Goal: Task Accomplishment & Management: Complete application form

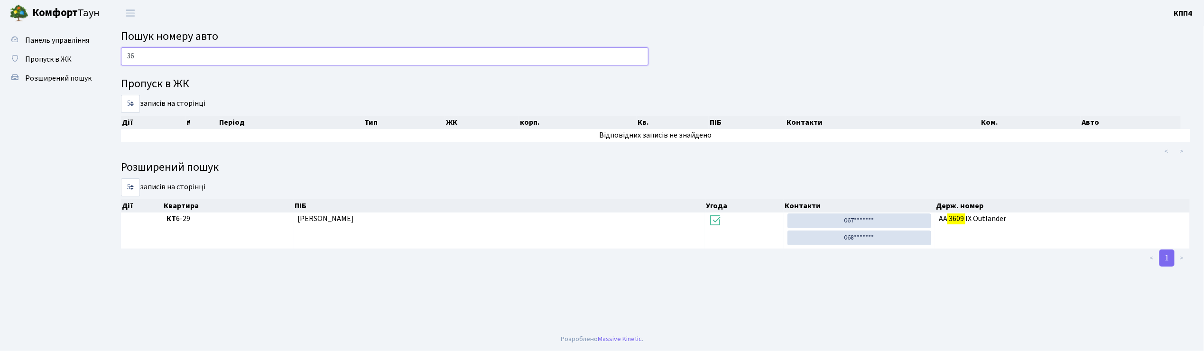
type input "3"
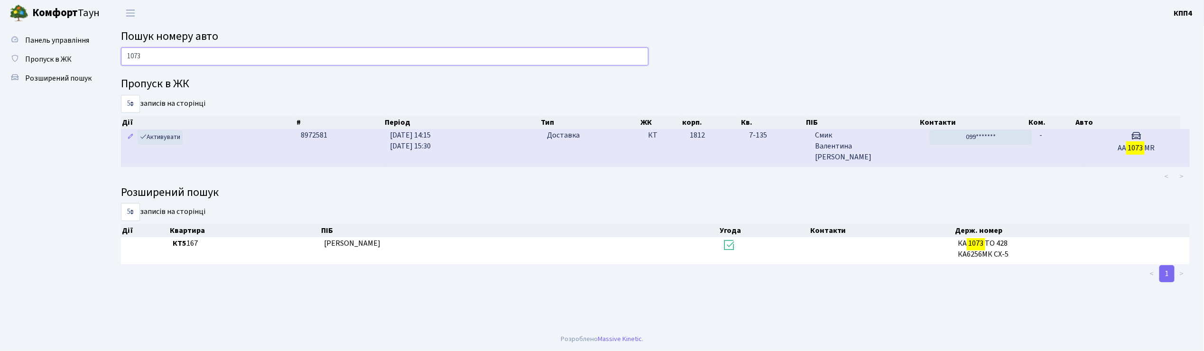
type input "1073"
click at [891, 154] on span "Смик Валентина Василівна" at bounding box center [868, 146] width 107 height 33
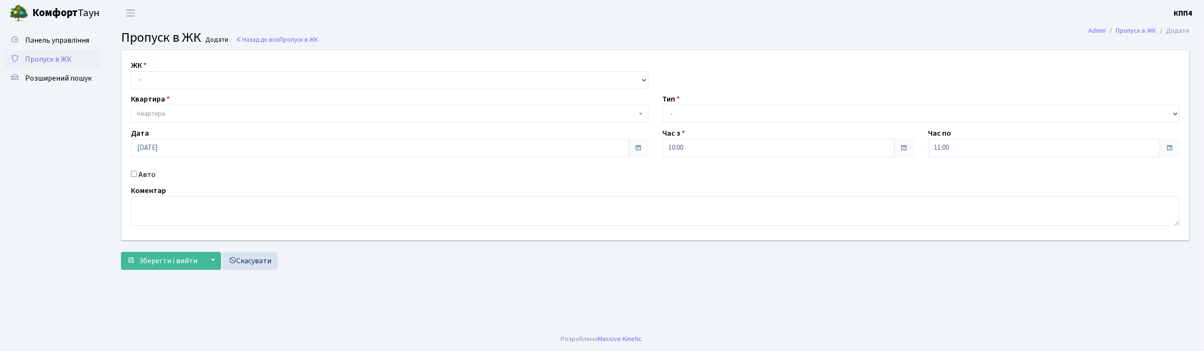
click at [132, 171] on input "Авто" at bounding box center [134, 174] width 6 height 6
checkbox input "true"
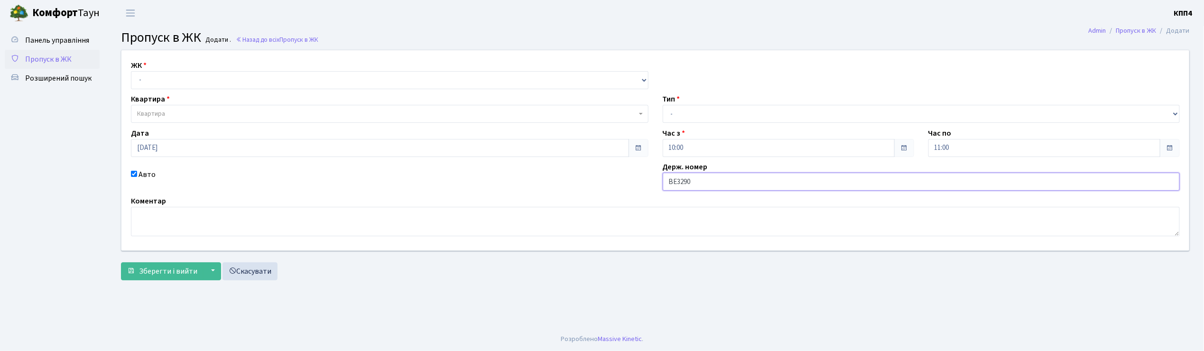
type input "ВЕ3290АО"
click at [152, 81] on select "- КТ, вул. Регенераторна, 4 КТ2, просп. Соборності, 17 КТ3, вул. Березнева, 16 …" at bounding box center [390, 80] width 518 height 18
select select "271"
click at [131, 71] on select "- КТ, вул. Регенераторна, 4 КТ2, просп. Соборності, 17 КТ3, вул. Березнева, 16 …" at bounding box center [390, 80] width 518 height 18
select select
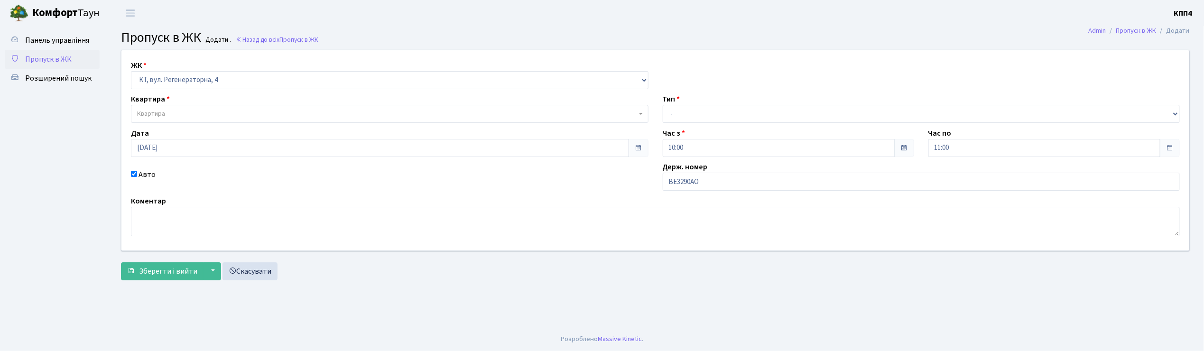
click at [153, 118] on span "Квартира" at bounding box center [151, 113] width 28 height 9
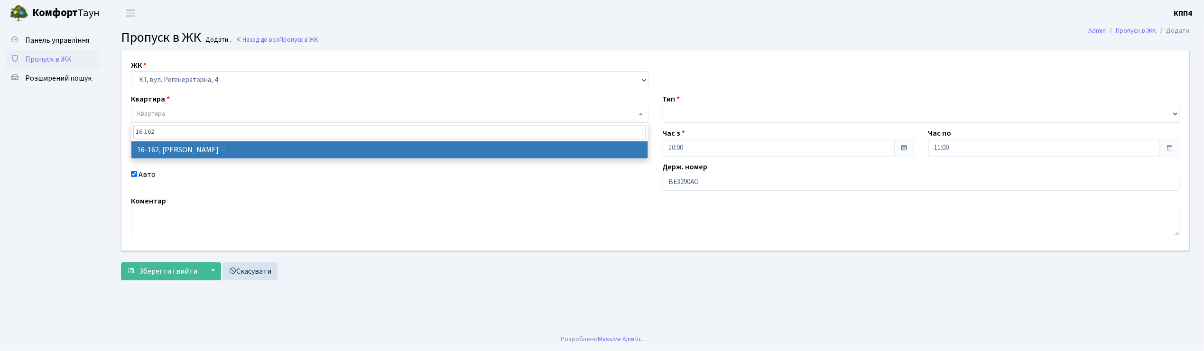
type input "16-162"
select select "8723"
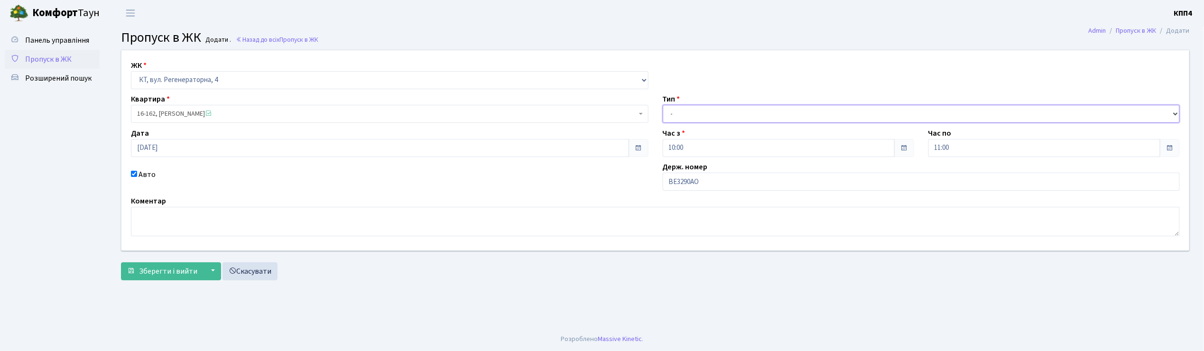
click at [680, 111] on select "- Доставка Таксі Гості Сервіс" at bounding box center [922, 114] width 518 height 18
click at [663, 105] on select "- Доставка Таксі Гості Сервіс" at bounding box center [922, 114] width 518 height 18
click at [682, 118] on select "- Доставка Таксі Гості Сервіс" at bounding box center [922, 114] width 518 height 18
select select "3"
click at [663, 105] on select "- Доставка Таксі Гості Сервіс" at bounding box center [922, 114] width 518 height 18
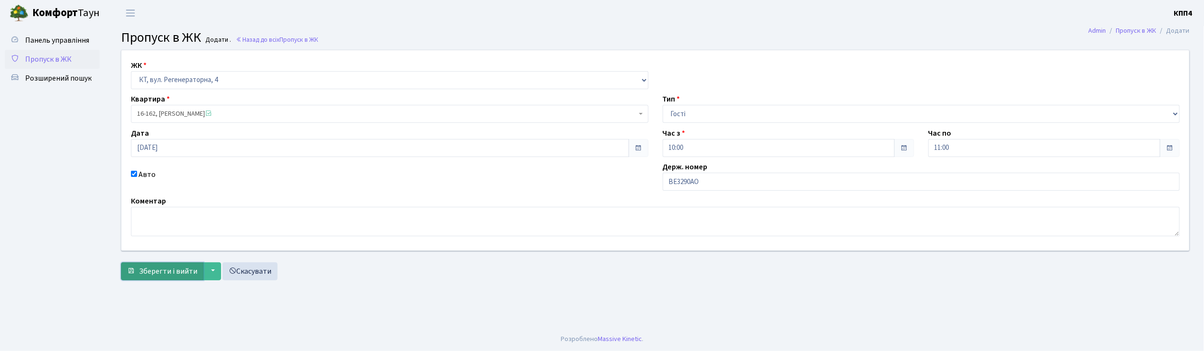
click at [178, 272] on span "Зберегти і вийти" at bounding box center [168, 271] width 58 height 10
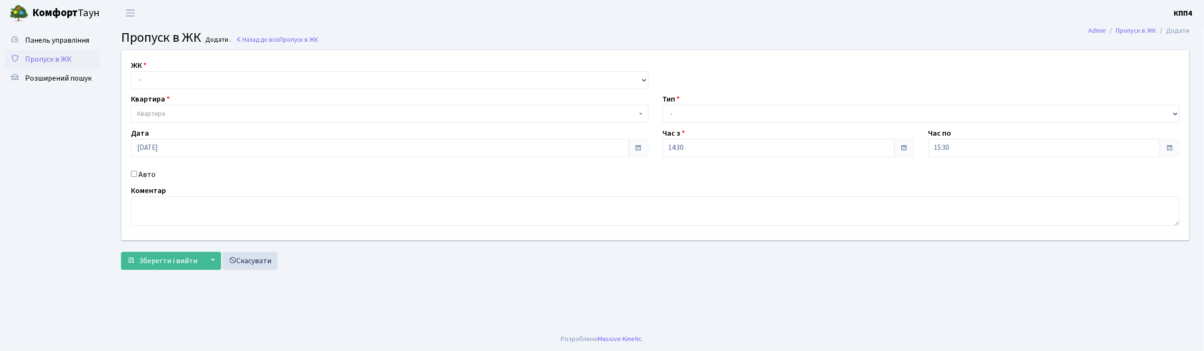
click at [135, 176] on input "Авто" at bounding box center [134, 174] width 6 height 6
checkbox input "true"
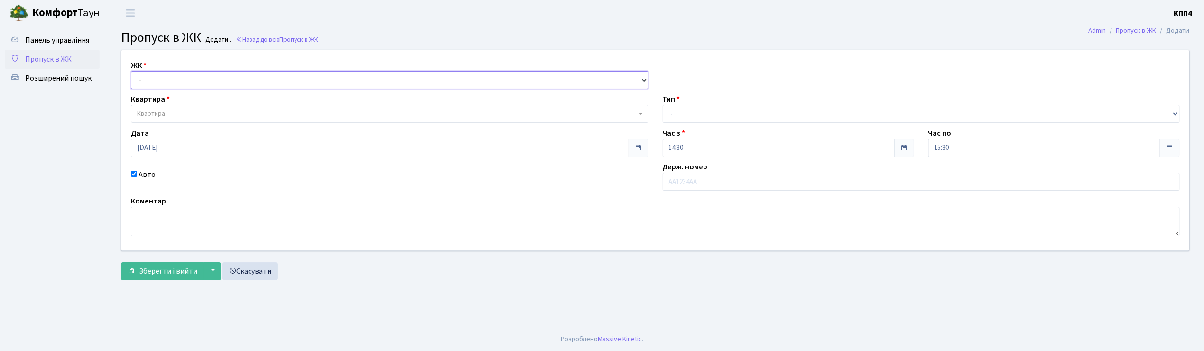
click at [142, 81] on select "- КТ, вул. Регенераторна, 4 КТ2, просп. [STREET_ADDRESS] [STREET_ADDRESS] [PERS…" at bounding box center [390, 80] width 518 height 18
select select "305"
click at [131, 71] on select "- КТ, вул. Регенераторна, 4 КТ2, просп. Соборності, 17 КТ3, вул. Березнева, 16 …" at bounding box center [390, 80] width 518 height 18
select select
click at [149, 108] on span "Квартира" at bounding box center [390, 114] width 518 height 18
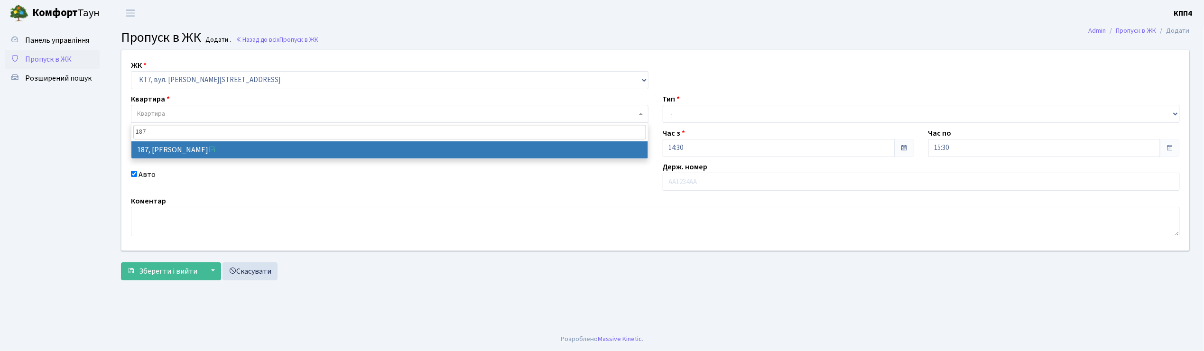
type input "187"
select select "18618"
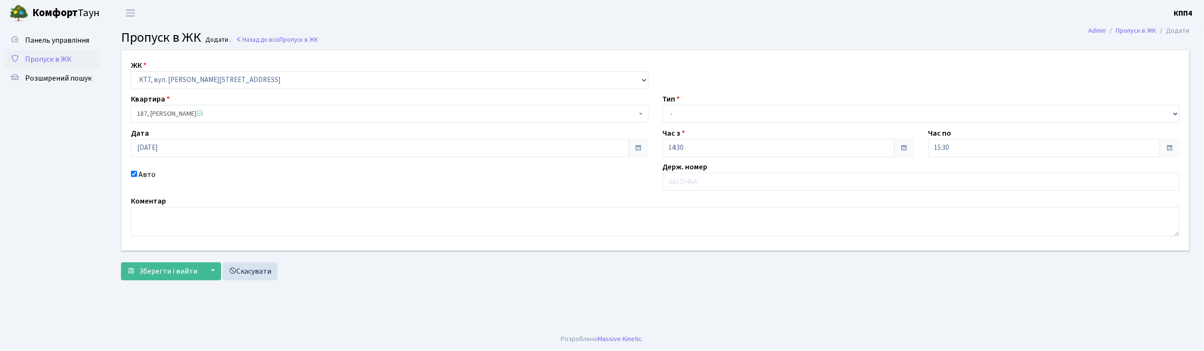
click at [132, 172] on input "Авто" at bounding box center [134, 174] width 6 height 6
checkbox input "false"
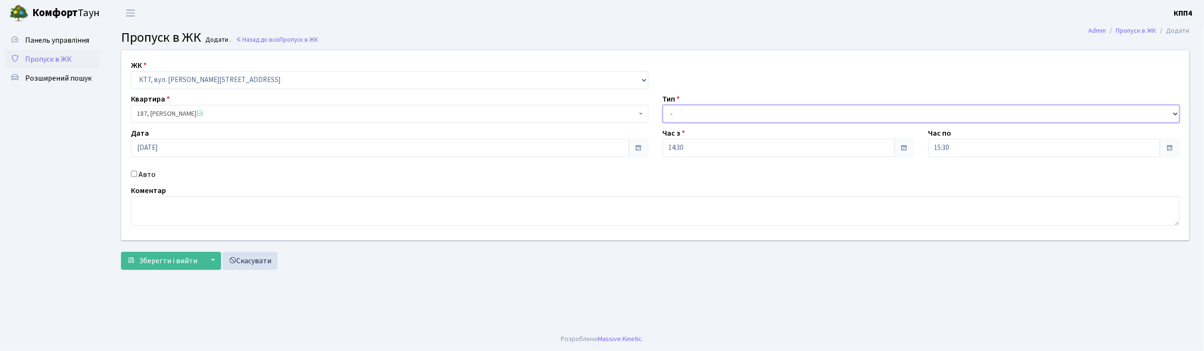
click at [703, 107] on select "- Доставка Таксі Гості Сервіс" at bounding box center [922, 114] width 518 height 18
select select "1"
click at [663, 105] on select "- Доставка Таксі Гості Сервіс" at bounding box center [922, 114] width 518 height 18
click at [159, 266] on span "Зберегти і вийти" at bounding box center [168, 261] width 58 height 10
click at [136, 174] on input "Авто" at bounding box center [134, 174] width 6 height 6
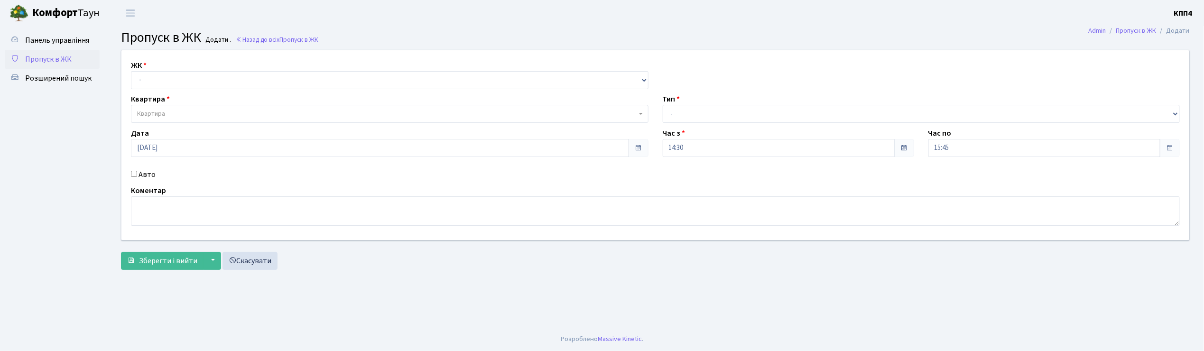
checkbox input "true"
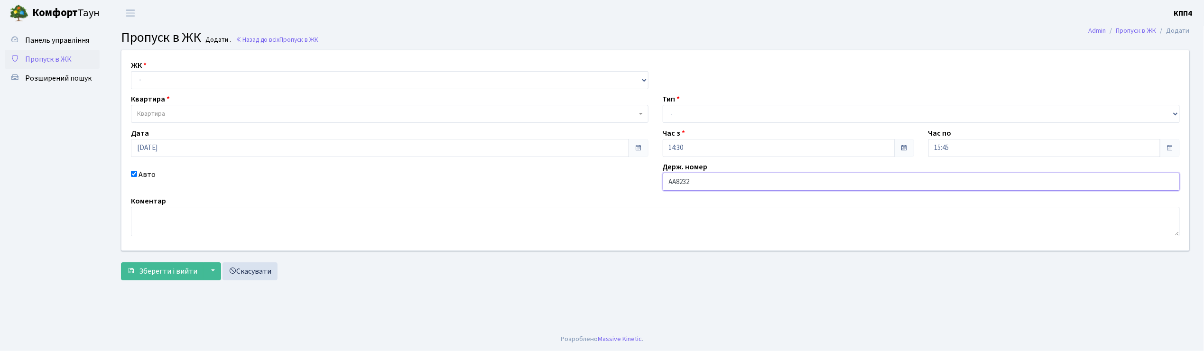
type input "АА8232ВК"
click at [184, 81] on select "- КТ, вул. Регенераторна, 4 КТ2, просп. [STREET_ADDRESS] [STREET_ADDRESS] [PERS…" at bounding box center [390, 80] width 518 height 18
select select "271"
click at [131, 71] on select "- КТ, вул. Регенераторна, 4 КТ2, просп. [STREET_ADDRESS] [STREET_ADDRESS] [PERS…" at bounding box center [390, 80] width 518 height 18
select select
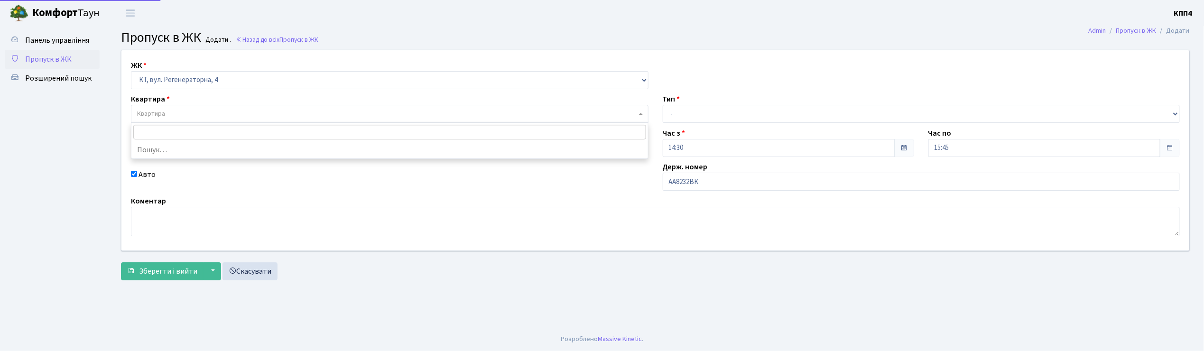
click at [187, 112] on span "Квартира" at bounding box center [387, 113] width 500 height 9
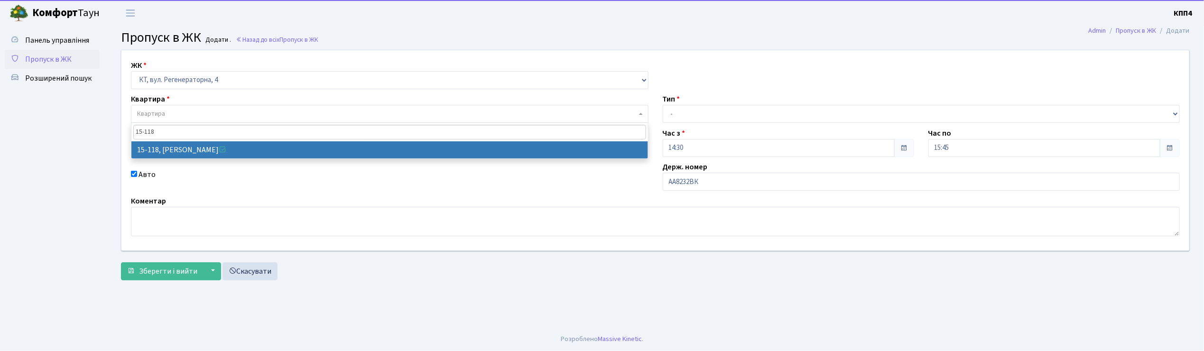
type input "15-118"
select select "8893"
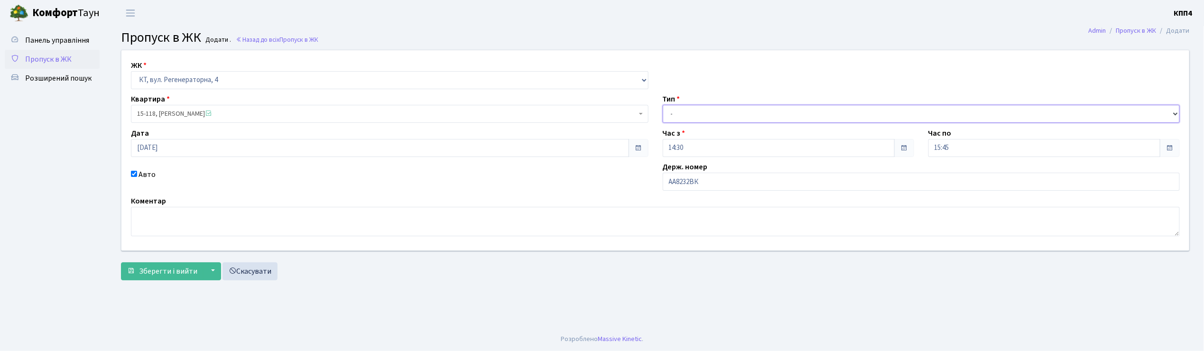
click at [669, 112] on select "- Доставка Таксі Гості Сервіс" at bounding box center [922, 114] width 518 height 18
select select "1"
click at [663, 105] on select "- Доставка Таксі Гості Сервіс" at bounding box center [922, 114] width 518 height 18
click at [166, 273] on span "Зберегти і вийти" at bounding box center [168, 271] width 58 height 10
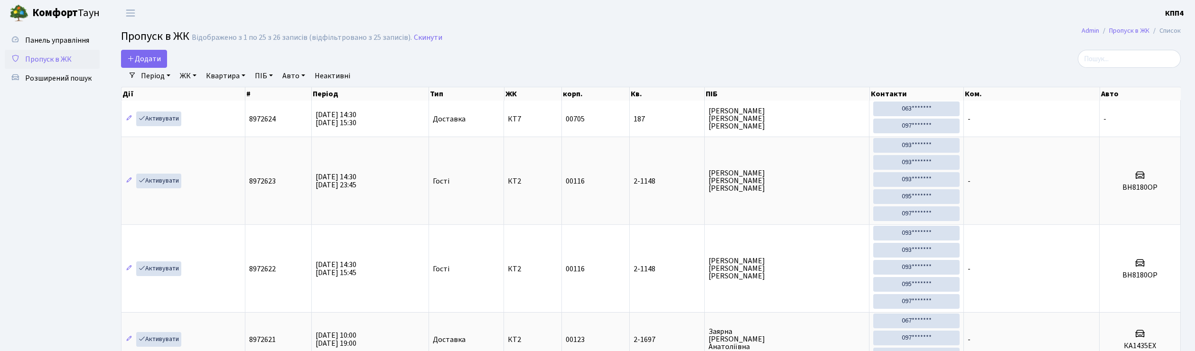
select select "25"
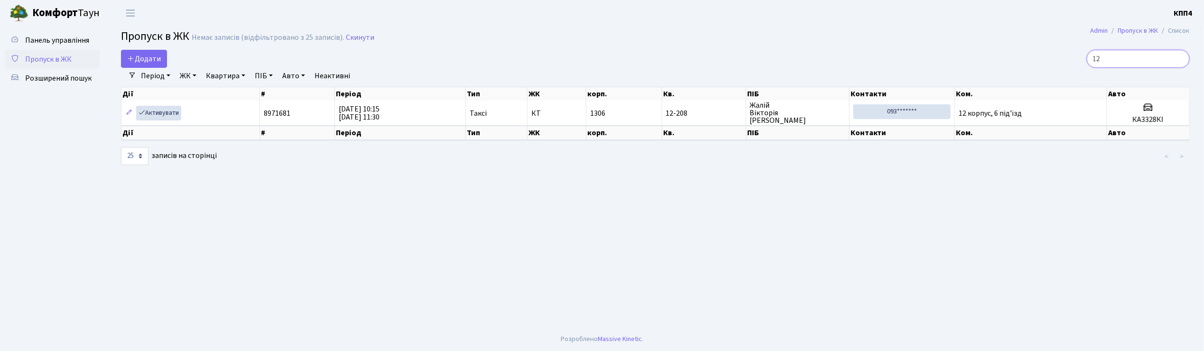
type input "1"
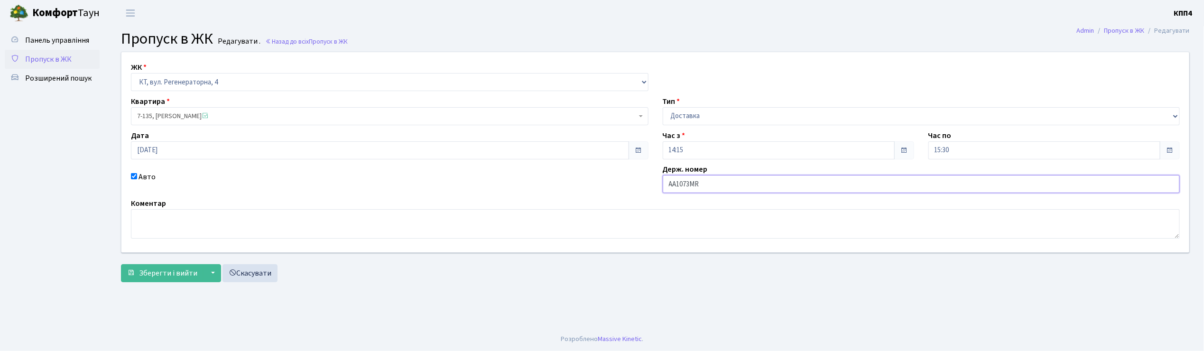
click at [709, 187] on input "AA1073MR" at bounding box center [922, 184] width 518 height 18
type input "AA1073MР"
click at [177, 267] on button "Зберегти і вийти" at bounding box center [162, 273] width 83 height 18
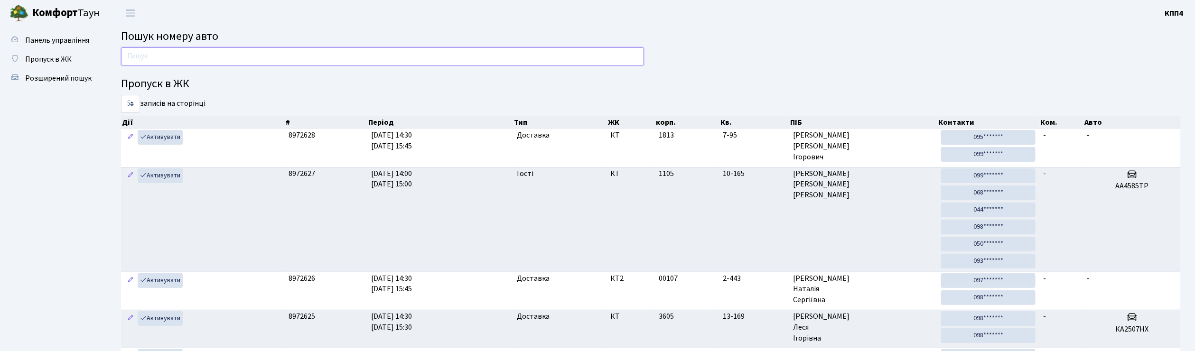
click at [135, 54] on input "text" at bounding box center [382, 56] width 523 height 18
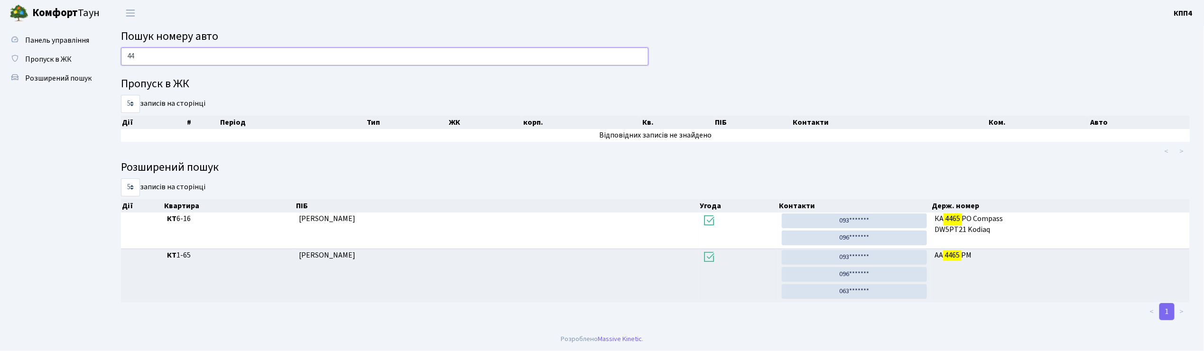
type input "4"
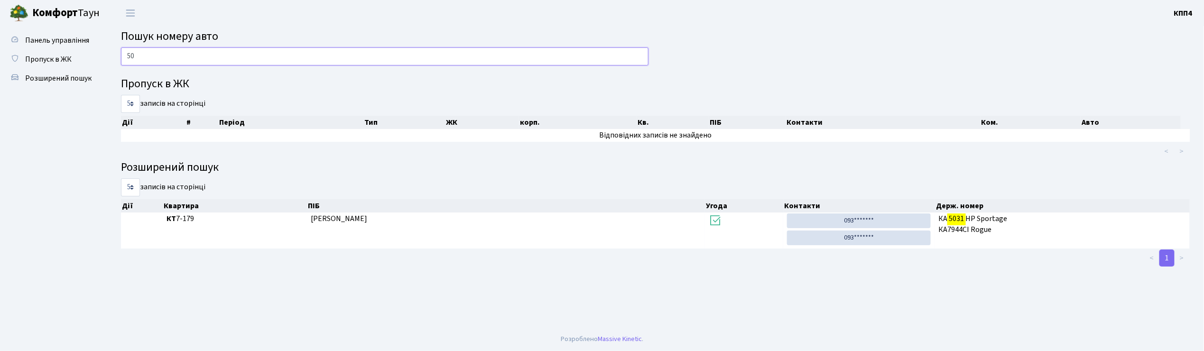
type input "5"
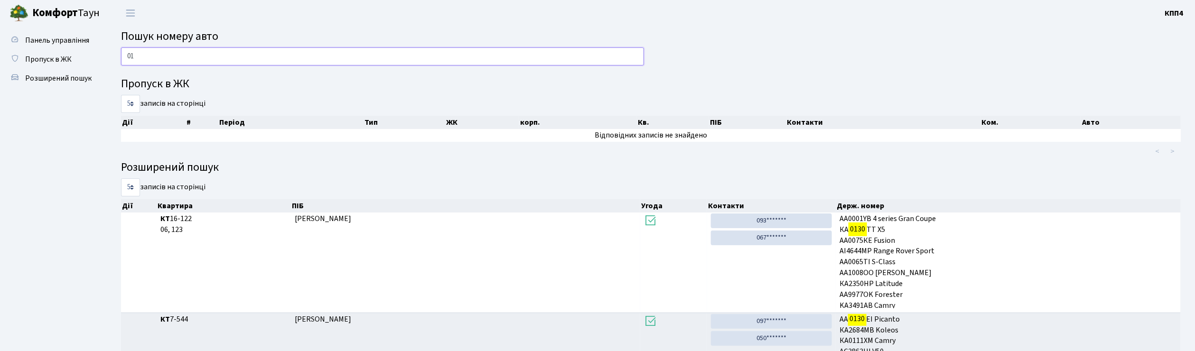
type input "0"
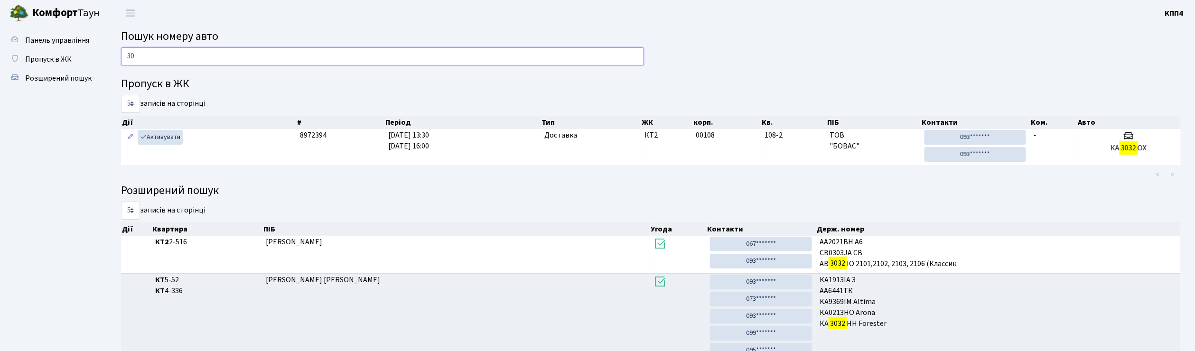
type input "3"
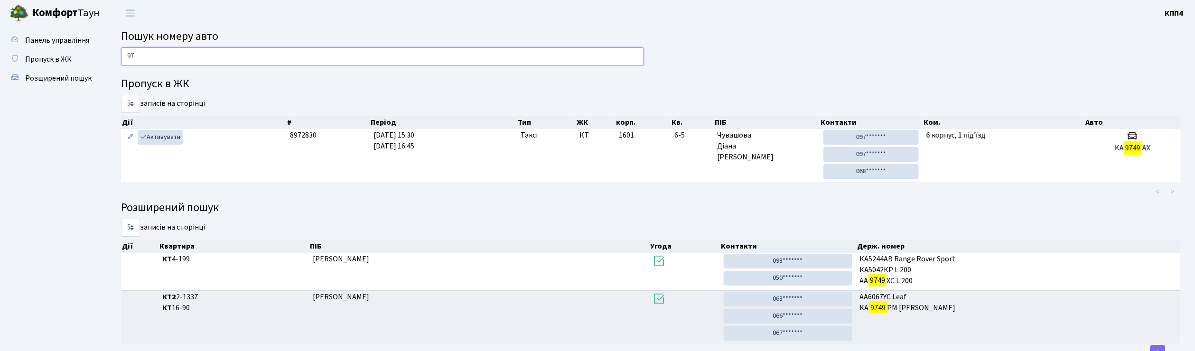
type input "9"
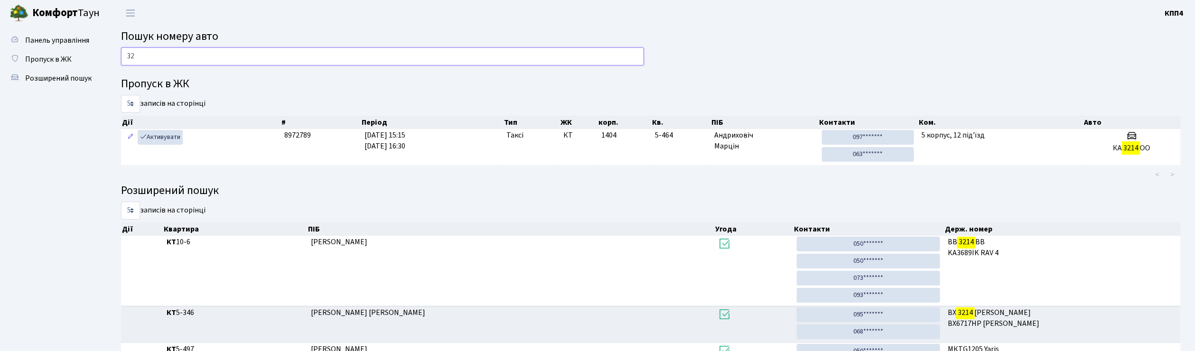
type input "3"
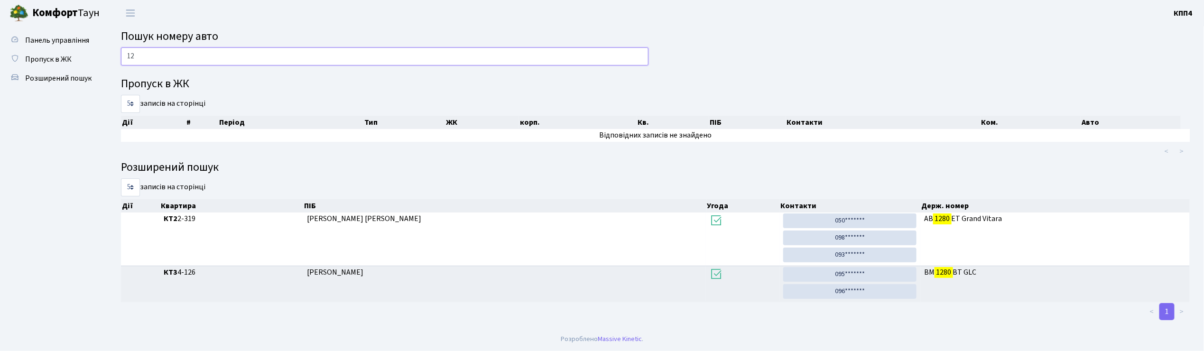
type input "1"
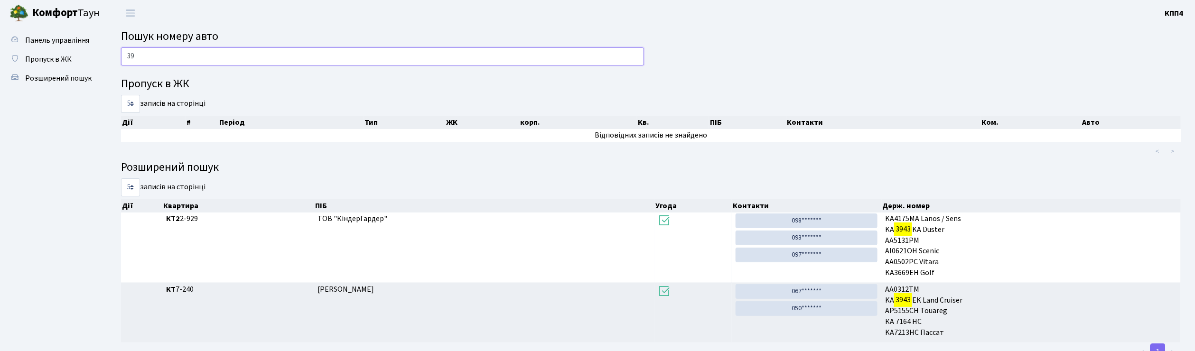
type input "3"
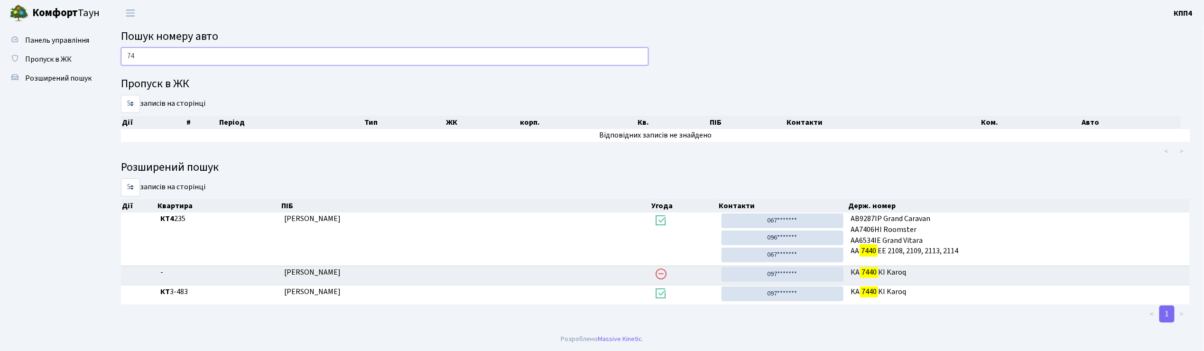
type input "7"
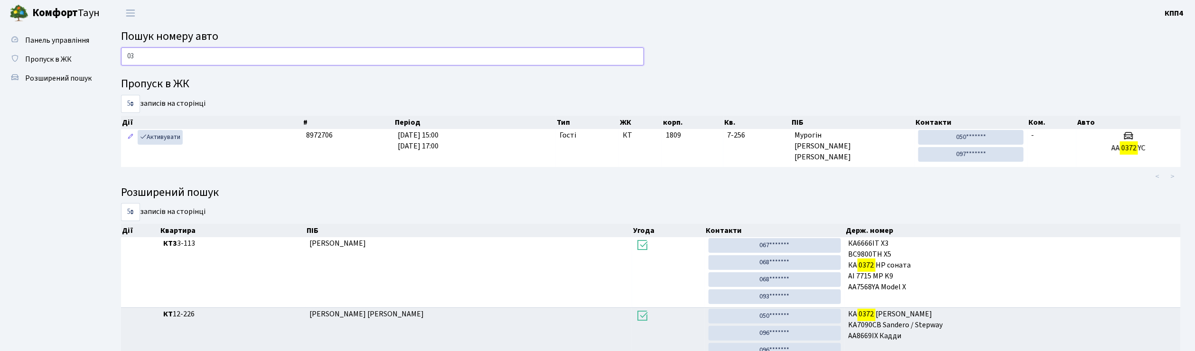
type input "0"
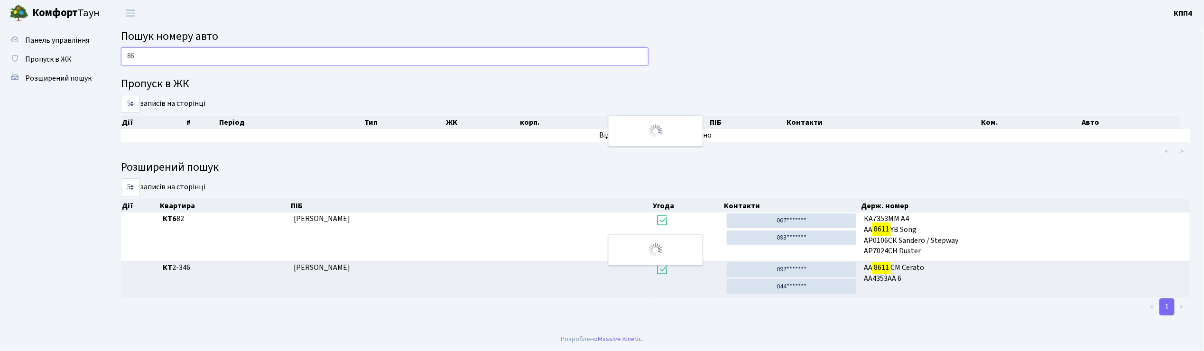
type input "8"
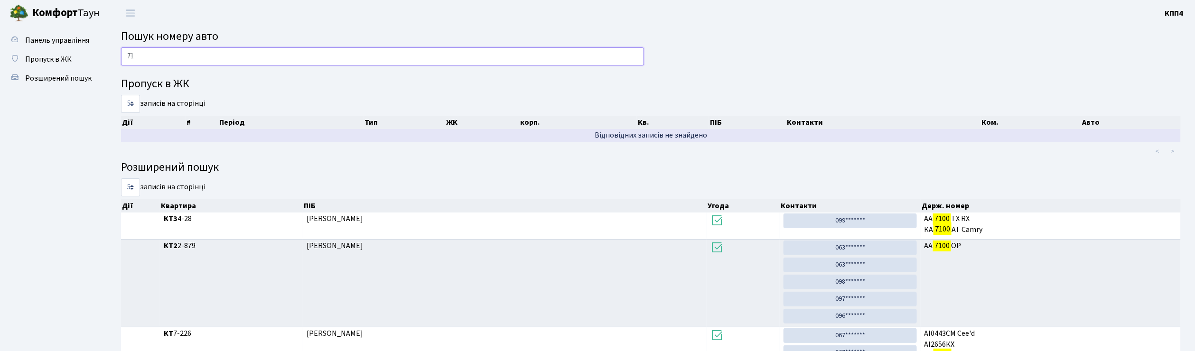
type input "7"
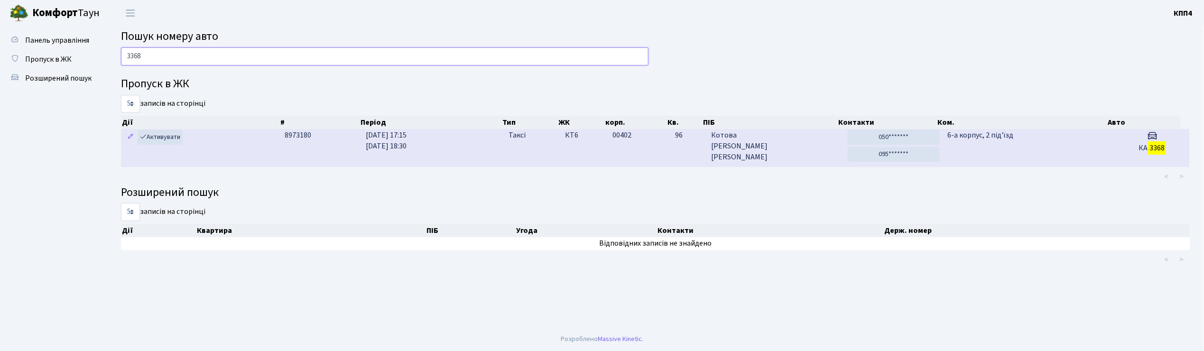
type input "3368"
click at [1077, 139] on td "6-а корпус, 2 під'їзд" at bounding box center [1030, 147] width 172 height 37
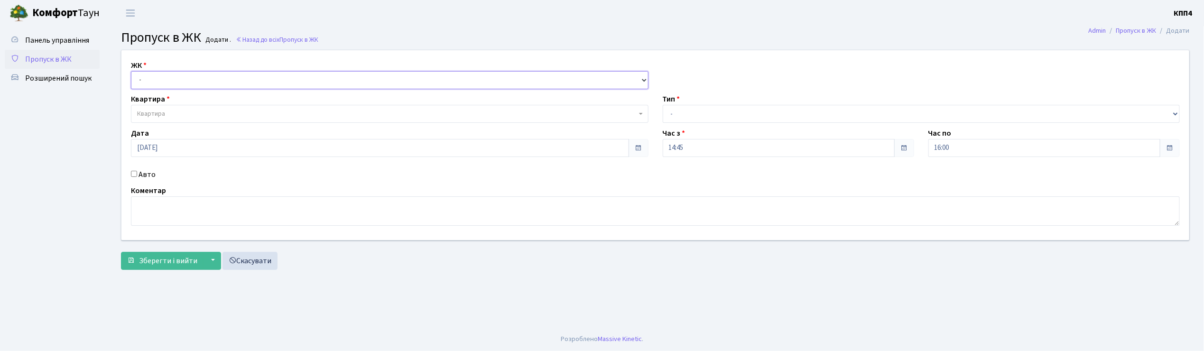
click at [158, 79] on select "- КТ, вул. Регенераторна, 4 КТ2, просп. [STREET_ADDRESS] [STREET_ADDRESS] [PERS…" at bounding box center [390, 80] width 518 height 18
select select "271"
click at [131, 71] on select "- КТ, вул. Регенераторна, 4 КТ2, просп. [STREET_ADDRESS] [STREET_ADDRESS] [PERS…" at bounding box center [390, 80] width 518 height 18
select select
click at [162, 113] on span "Квартира" at bounding box center [151, 113] width 28 height 9
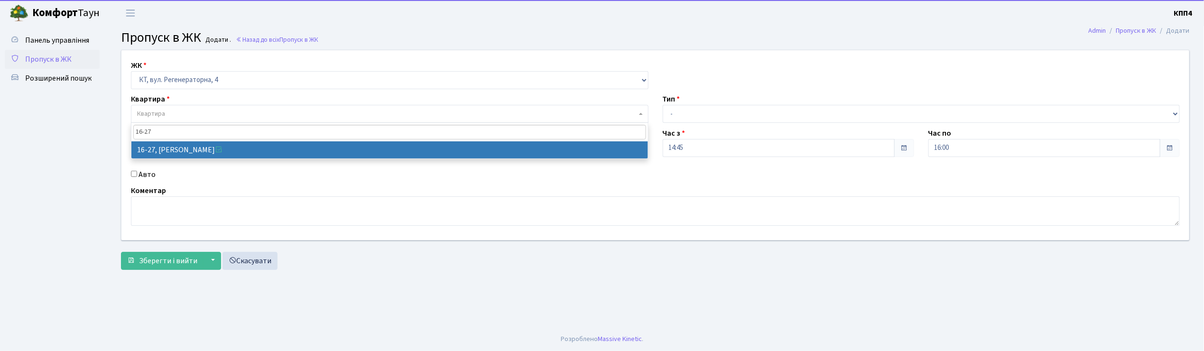
type input "16-27"
select select "8588"
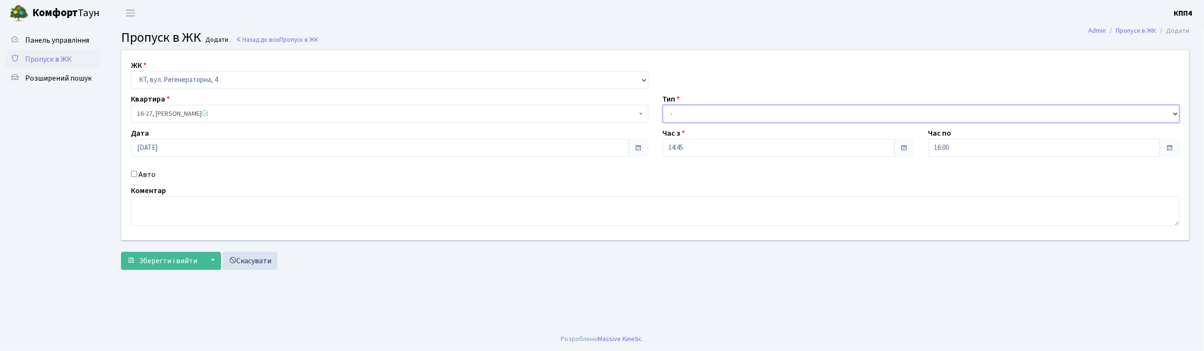
click at [680, 115] on select "- Доставка Таксі Гості Сервіс" at bounding box center [922, 114] width 518 height 18
select select "3"
click at [663, 105] on select "- Доставка Таксі Гості Сервіс" at bounding box center [922, 114] width 518 height 18
click at [181, 261] on span "Зберегти і вийти" at bounding box center [168, 261] width 58 height 10
click at [133, 171] on input "Авто" at bounding box center [134, 174] width 6 height 6
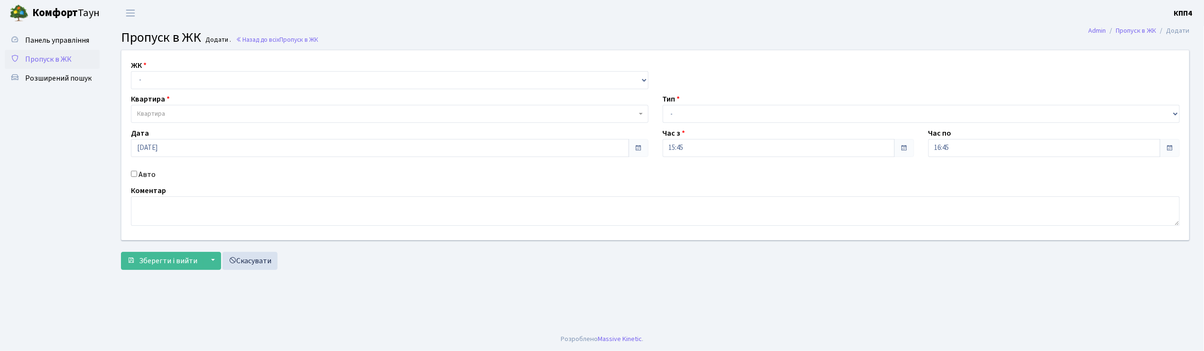
checkbox input "true"
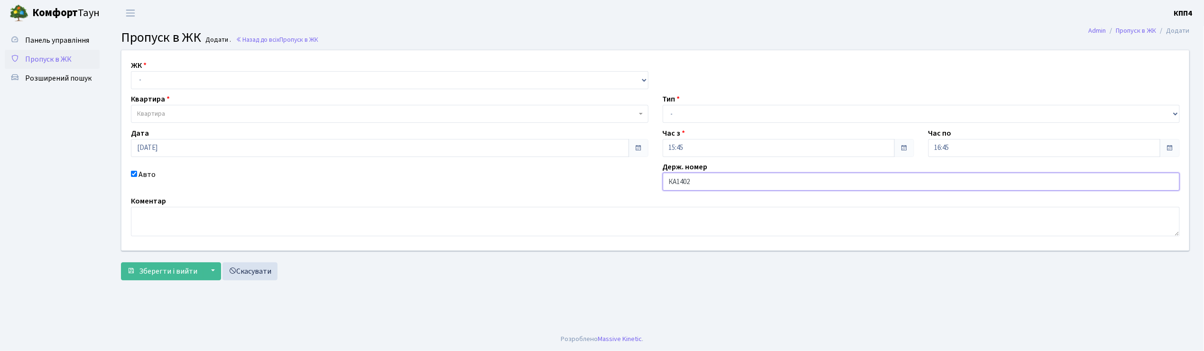
type input "КА1402СА"
click at [155, 81] on select "- КТ, вул. Регенераторна, 4 КТ2, просп. [STREET_ADDRESS] [STREET_ADDRESS] [PERS…" at bounding box center [390, 80] width 518 height 18
select select "271"
click at [131, 71] on select "- КТ, вул. Регенераторна, 4 КТ2, просп. [STREET_ADDRESS] [STREET_ADDRESS] [PERS…" at bounding box center [390, 80] width 518 height 18
select select
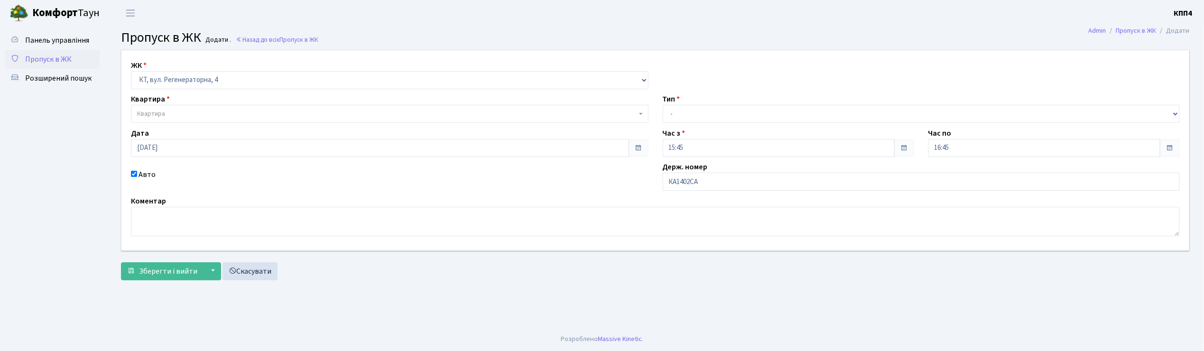
click at [173, 112] on span "Квартира" at bounding box center [387, 113] width 500 height 9
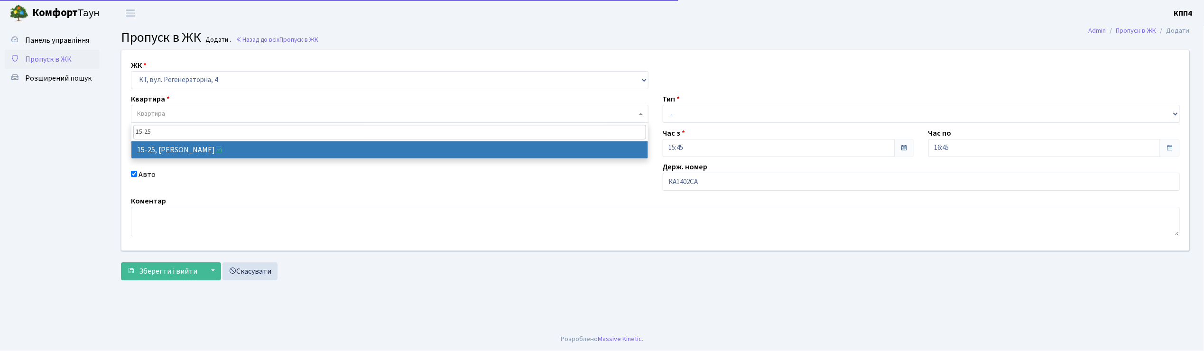
type input "15-25"
select select "8800"
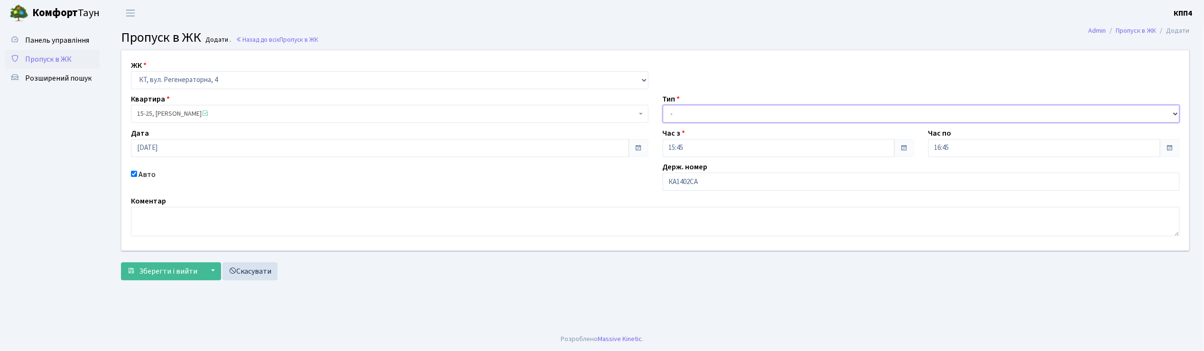
click at [678, 114] on select "- Доставка Таксі Гості Сервіс" at bounding box center [922, 114] width 518 height 18
select select "2"
click at [663, 105] on select "- Доставка Таксі Гості Сервіс" at bounding box center [922, 114] width 518 height 18
click at [179, 269] on span "Зберегти і вийти" at bounding box center [168, 271] width 58 height 10
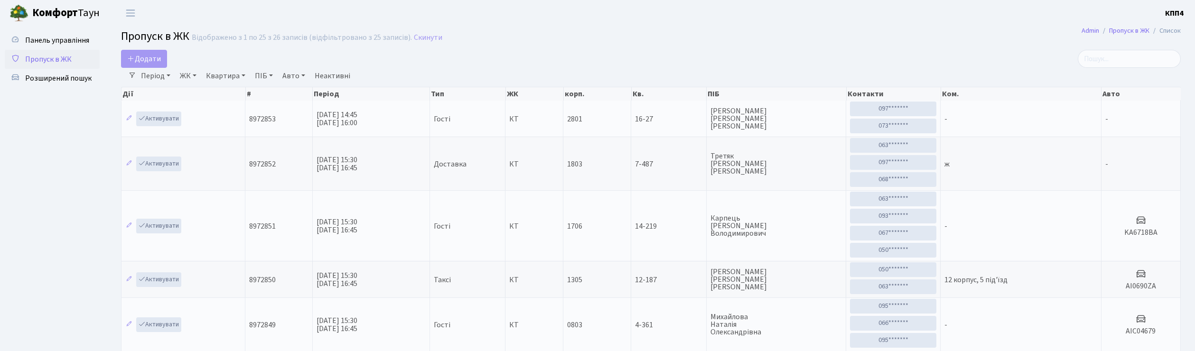
select select "25"
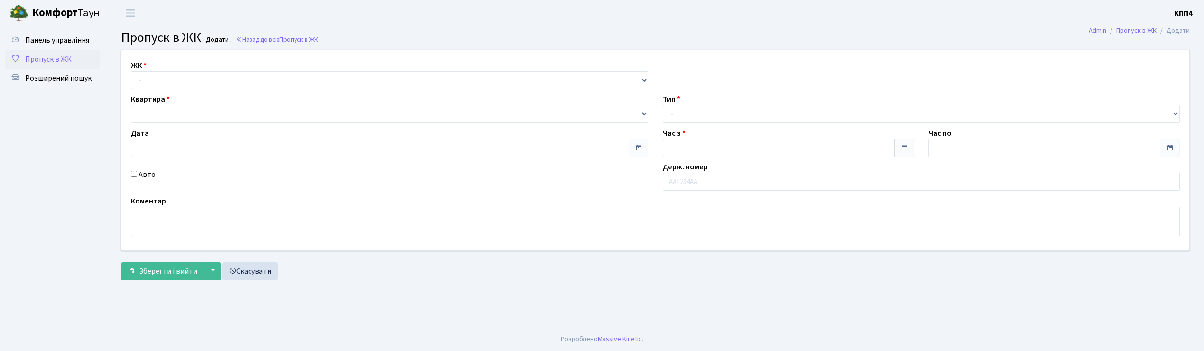
type input "[DATE]"
type input "15:45"
type input "17:00"
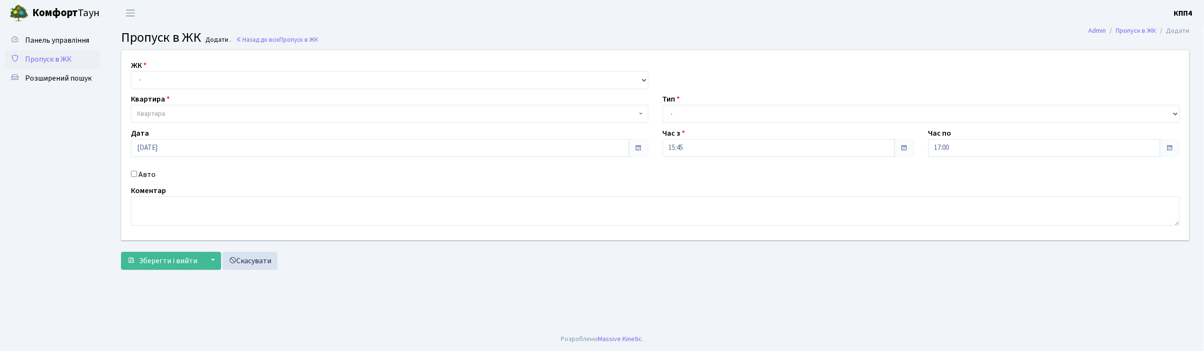
click at [135, 174] on input "Авто" at bounding box center [134, 174] width 6 height 6
checkbox input "true"
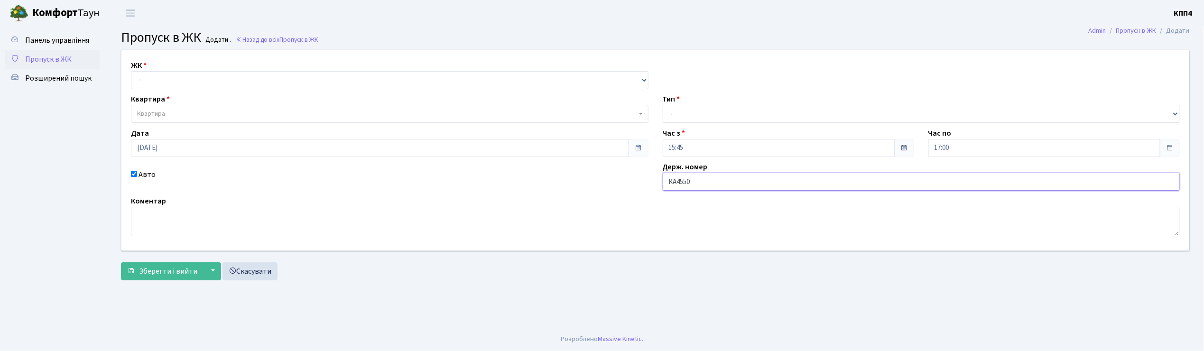
type input "КА4550ІС"
click at [172, 75] on select "- КТ, вул. Регенераторна, 4 КТ2, просп. Соборності, 17 КТ3, вул. Березнева, 16 …" at bounding box center [390, 80] width 518 height 18
select select "271"
click at [131, 71] on select "- КТ, вул. Регенераторна, 4 КТ2, просп. Соборності, 17 КТ3, вул. Березнева, 16 …" at bounding box center [390, 80] width 518 height 18
select select
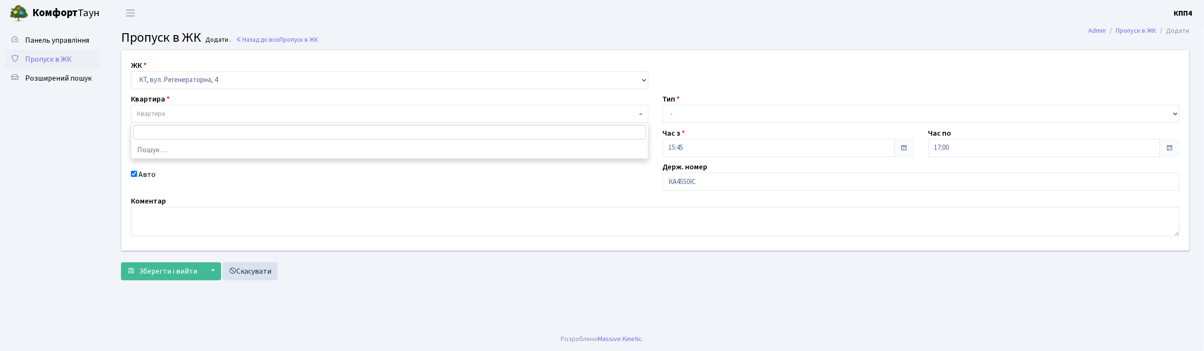
click at [166, 113] on span "Квартира" at bounding box center [387, 113] width 500 height 9
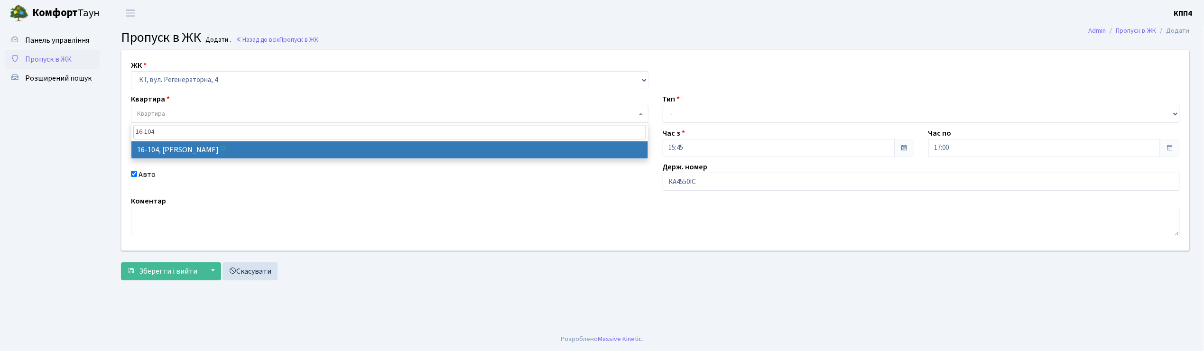
type input "16-104"
select select "8665"
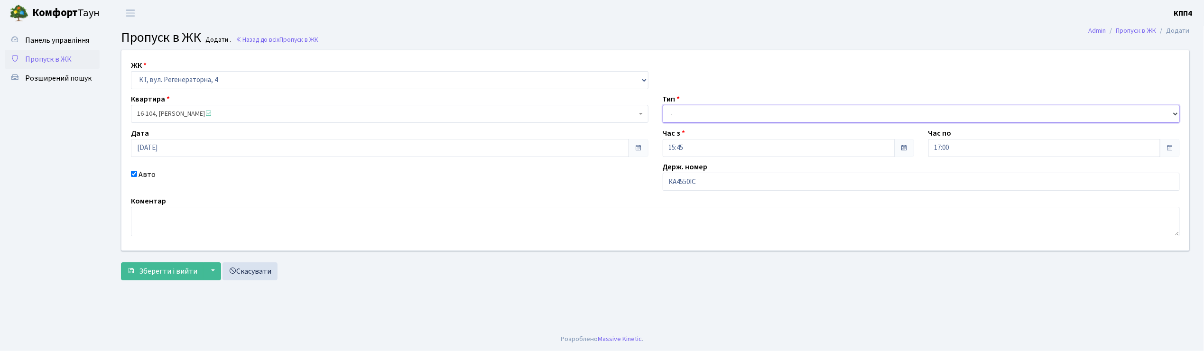
click at [697, 109] on select "- Доставка Таксі Гості Сервіс" at bounding box center [922, 114] width 518 height 18
select select "2"
click at [663, 105] on select "- Доставка Таксі Гості Сервіс" at bounding box center [922, 114] width 518 height 18
click at [159, 270] on span "Зберегти і вийти" at bounding box center [168, 271] width 58 height 10
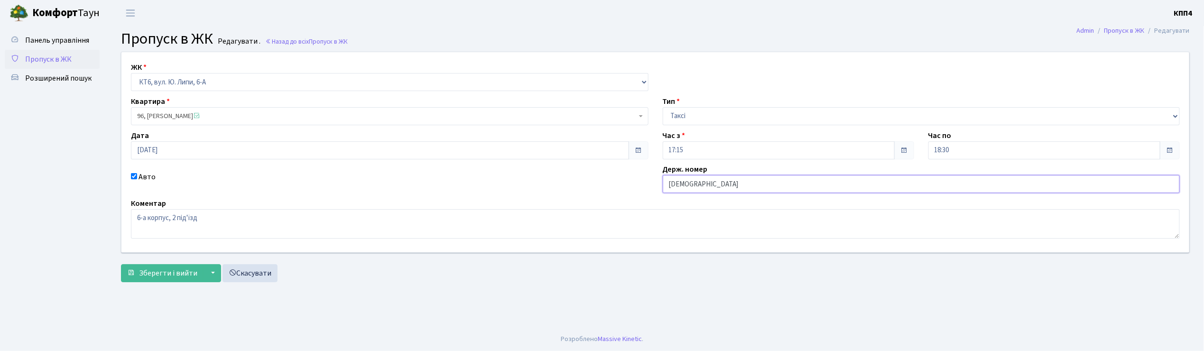
click at [700, 182] on input "[DEMOGRAPHIC_DATA]" at bounding box center [922, 184] width 518 height 18
type input "КА3368АР"
click at [177, 280] on button "Зберегти і вийти" at bounding box center [162, 273] width 83 height 18
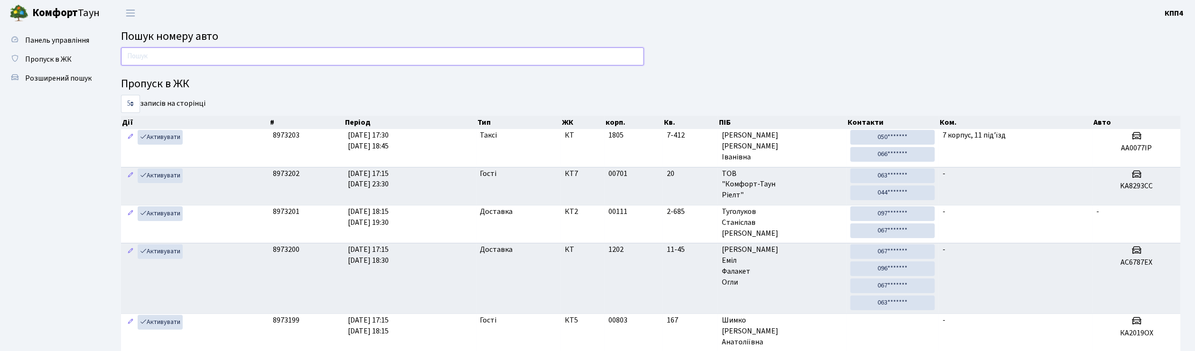
click at [347, 56] on input "text" at bounding box center [382, 56] width 523 height 18
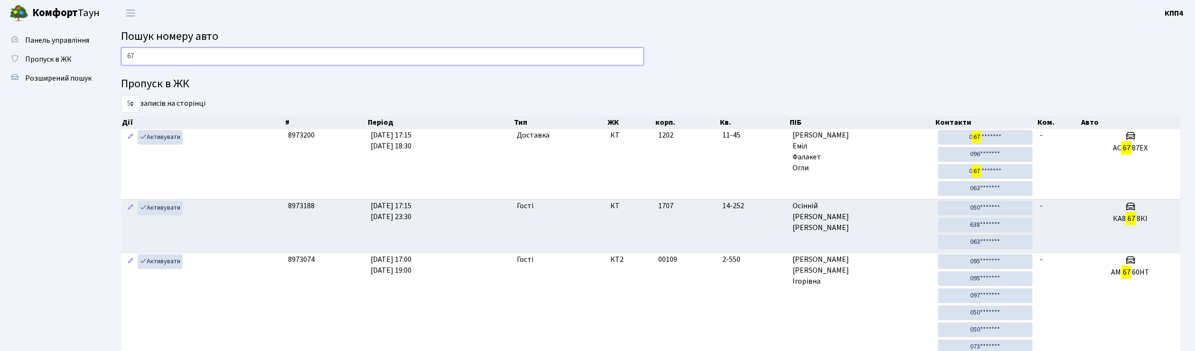
type input "6"
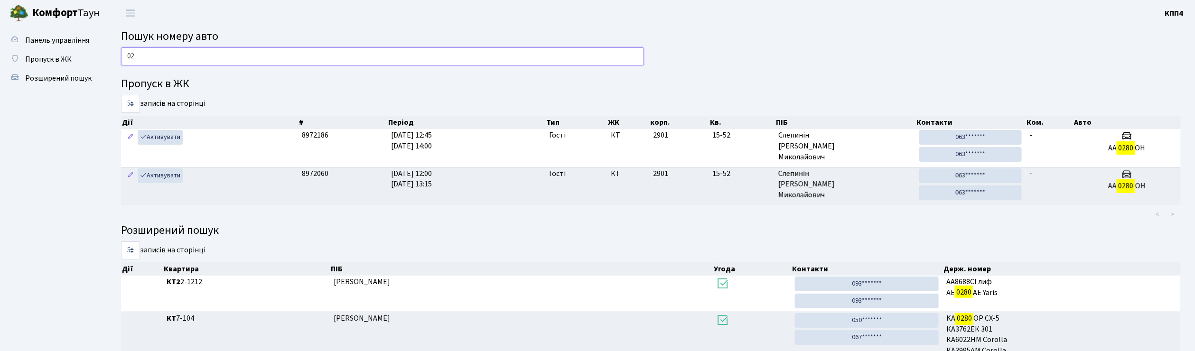
type input "0"
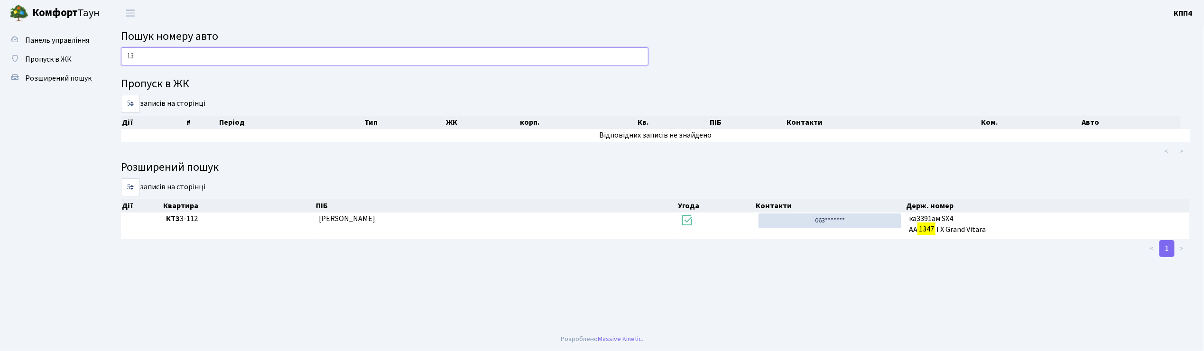
type input "1"
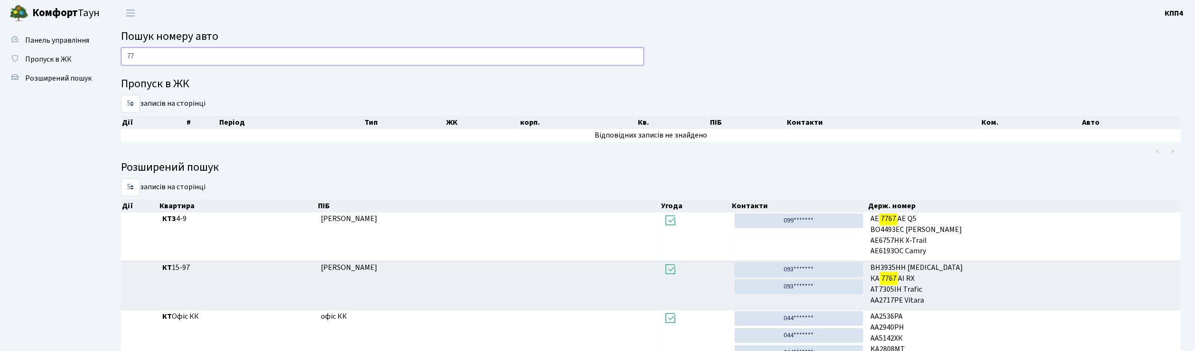
type input "7"
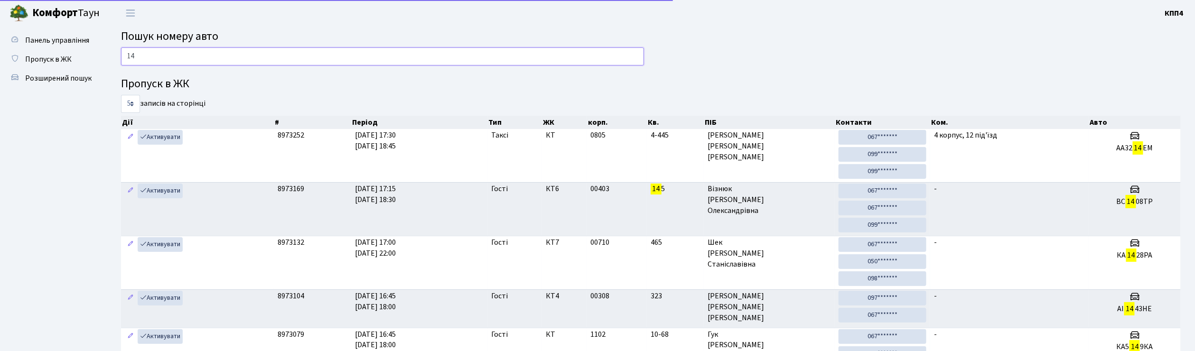
type input "1"
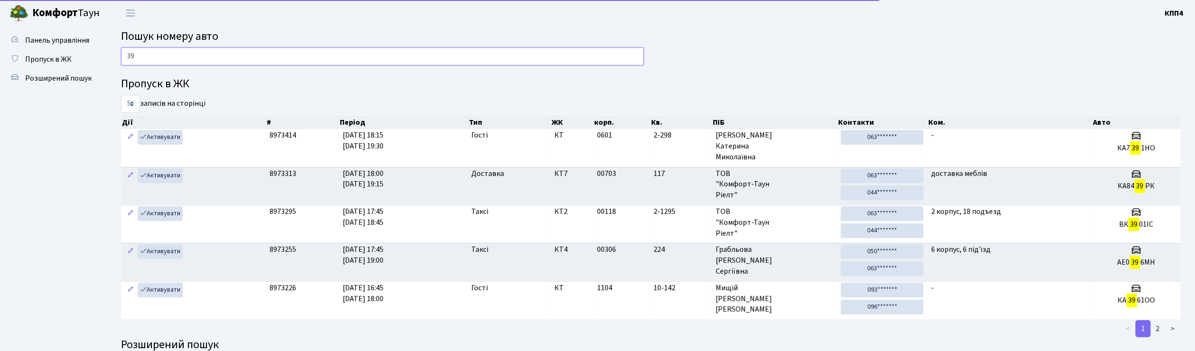
type input "3"
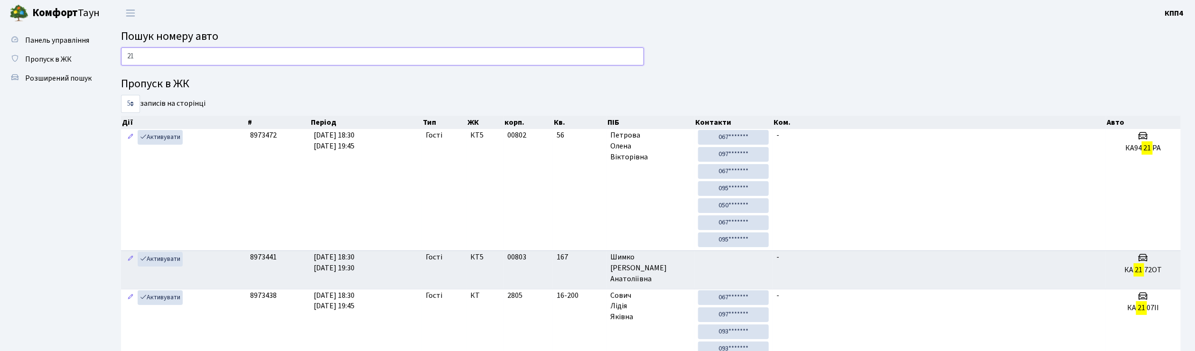
type input "2"
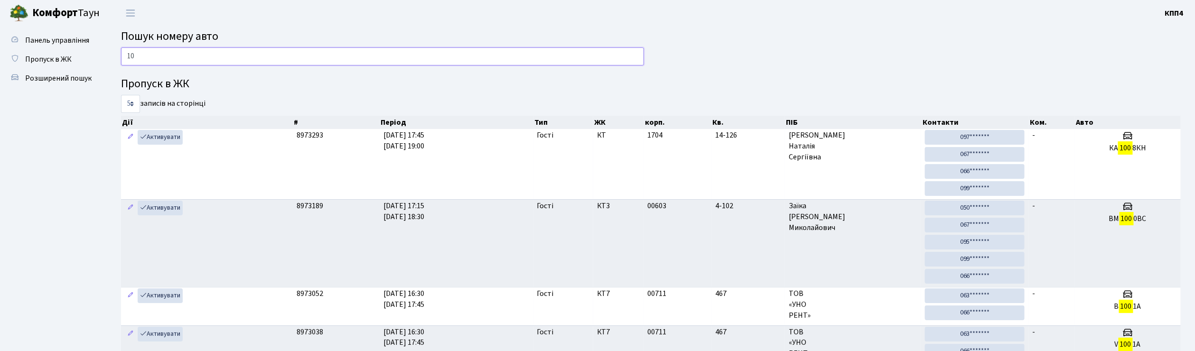
type input "1"
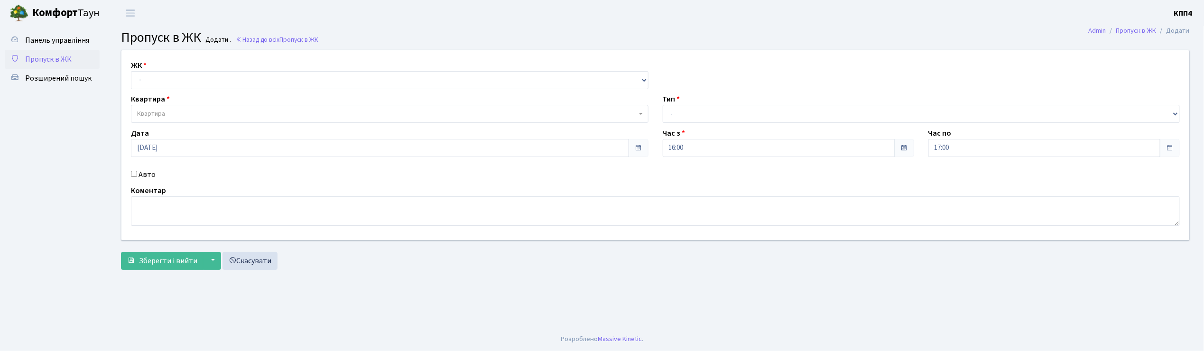
click at [134, 177] on div "Авто" at bounding box center [390, 174] width 532 height 11
click at [135, 175] on input "Авто" at bounding box center [134, 174] width 6 height 6
checkbox input "true"
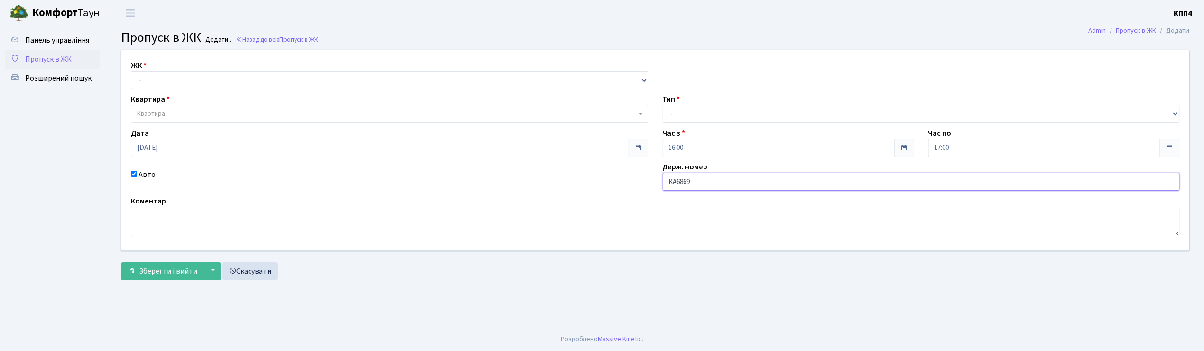
type input "КА6869РН"
click at [148, 80] on select "- КТ, вул. Регенераторна, 4 КТ2, просп. [STREET_ADDRESS] [STREET_ADDRESS] [PERS…" at bounding box center [390, 80] width 518 height 18
select select "271"
click at [131, 71] on select "- КТ, вул. Регенераторна, 4 КТ2, просп. [STREET_ADDRESS] [STREET_ADDRESS] [PERS…" at bounding box center [390, 80] width 518 height 18
select select
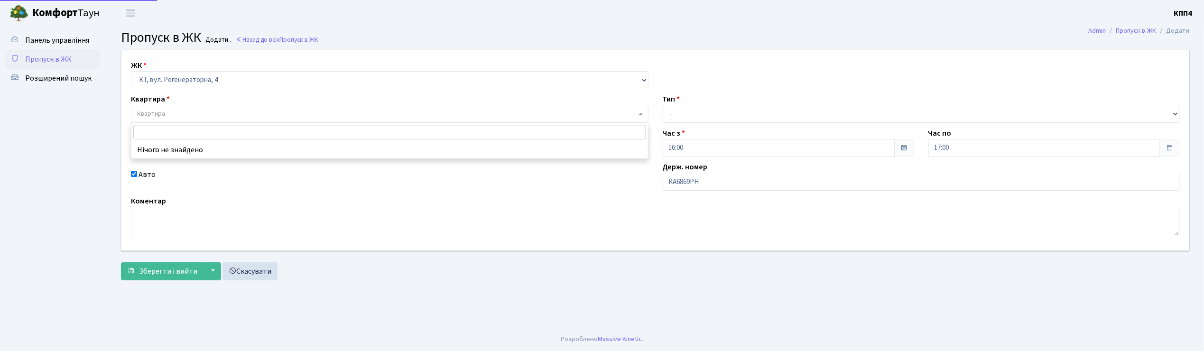
click at [152, 116] on span "Квартира" at bounding box center [151, 113] width 28 height 9
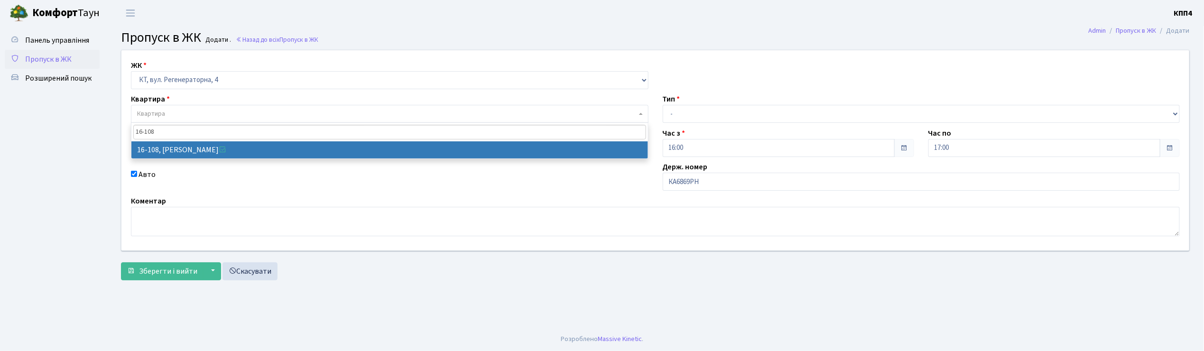
type input "16-108"
select select "8669"
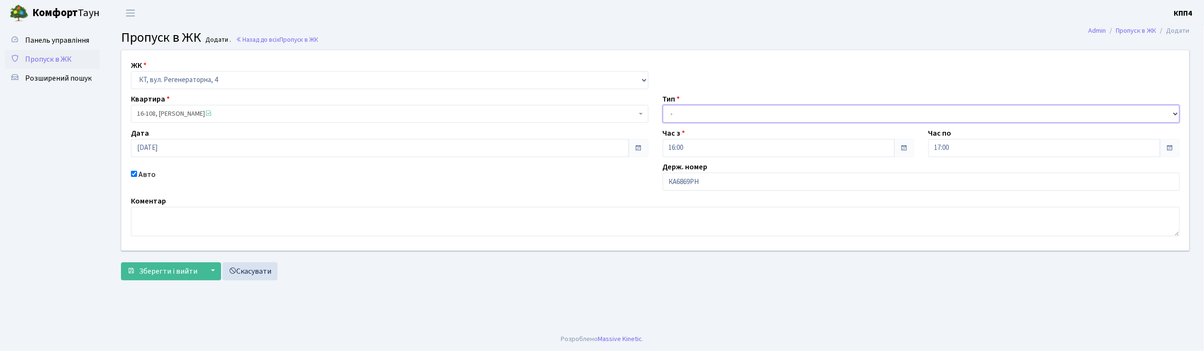
click at [674, 120] on select "- Доставка Таксі Гості Сервіс" at bounding box center [922, 114] width 518 height 18
select select "3"
click at [663, 105] on select "- Доставка Таксі Гості Сервіс" at bounding box center [922, 114] width 518 height 18
click at [173, 272] on span "Зберегти і вийти" at bounding box center [168, 271] width 58 height 10
